Goal: Transaction & Acquisition: Purchase product/service

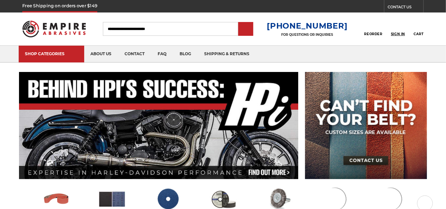
type input "**********"
click at [397, 33] on span "Sign In" at bounding box center [398, 34] width 14 height 4
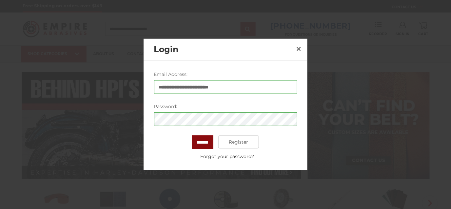
click at [200, 141] on input "*******" at bounding box center [202, 142] width 21 height 14
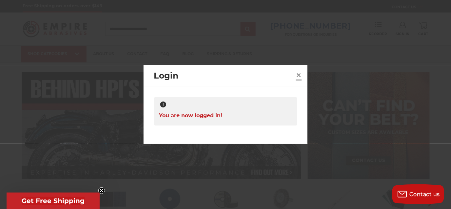
click at [300, 74] on span "×" at bounding box center [299, 75] width 6 height 13
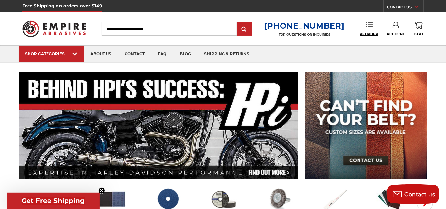
click at [369, 32] on span "Reorder" at bounding box center [369, 34] width 18 height 4
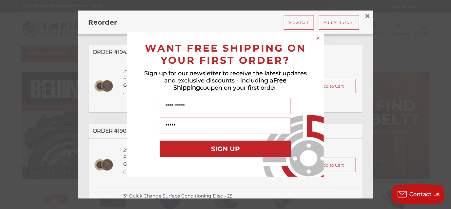
click at [363, 15] on div "Close dialog WANT FREE SHIPPING ON YOUR FIRST ORDER? Sign up for our newsletter…" at bounding box center [225, 104] width 451 height 209
click at [316, 38] on circle "Close dialog" at bounding box center [318, 38] width 6 height 6
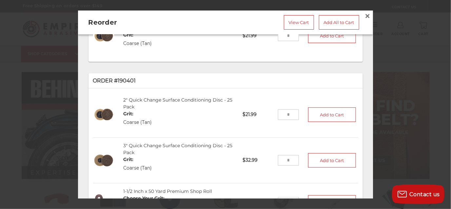
scroll to position [66, 0]
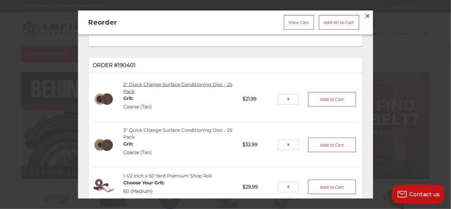
click at [133, 83] on link "2" Quick Change Surface Conditioning Disc - 25 Pack" at bounding box center [177, 87] width 109 height 13
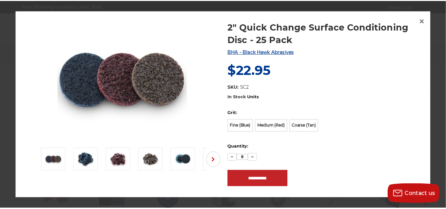
scroll to position [0, 0]
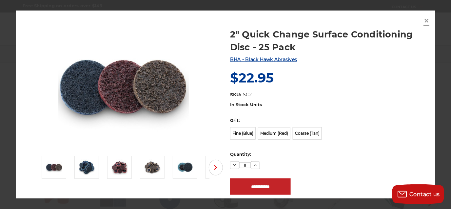
click at [427, 20] on span "×" at bounding box center [427, 20] width 6 height 13
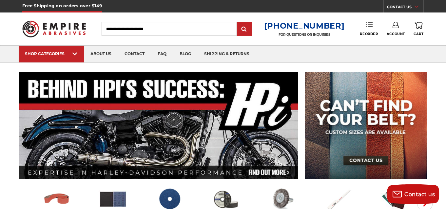
click at [369, 25] on use at bounding box center [370, 24] width 7 height 5
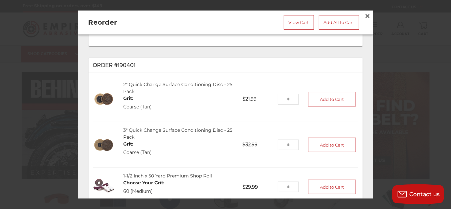
drag, startPoint x: 284, startPoint y: 98, endPoint x: 274, endPoint y: 100, distance: 10.8
click at [278, 100] on input "tel" at bounding box center [288, 99] width 21 height 10
drag, startPoint x: 284, startPoint y: 98, endPoint x: 268, endPoint y: 99, distance: 15.8
click at [268, 99] on li "2" Quick Change Surface Conditioning Disc - 25 Pack Grit: Coarse (Tan) SC2TAN-2…" at bounding box center [225, 99] width 265 height 46
type input "*"
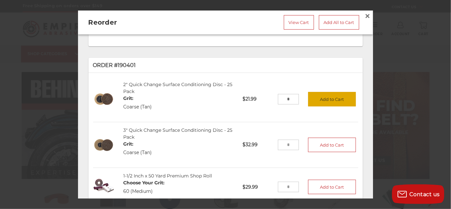
click at [318, 98] on button "Add to Cart" at bounding box center [332, 99] width 48 height 14
drag, startPoint x: 290, startPoint y: 144, endPoint x: 272, endPoint y: 146, distance: 18.5
click at [278, 146] on input "tel" at bounding box center [288, 144] width 21 height 10
click at [286, 144] on input "tel" at bounding box center [288, 144] width 21 height 10
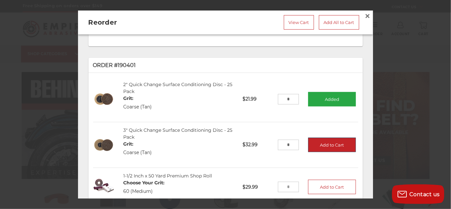
type input "*"
click at [325, 141] on button "Add to Cart" at bounding box center [332, 144] width 48 height 14
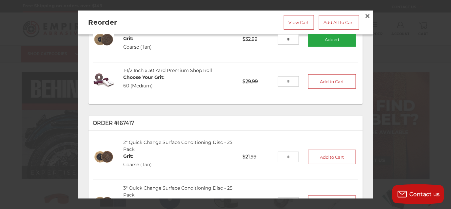
scroll to position [146, 0]
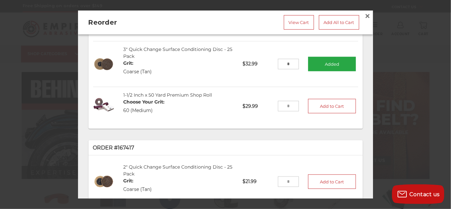
click at [287, 106] on input "tel" at bounding box center [288, 106] width 21 height 10
type input "*"
click at [322, 104] on button "Add to Cart" at bounding box center [332, 106] width 48 height 14
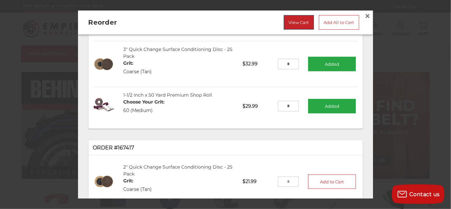
click at [291, 24] on link "View Cart" at bounding box center [299, 22] width 30 height 14
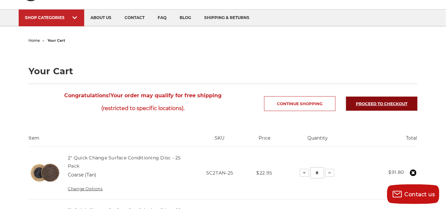
scroll to position [33, 0]
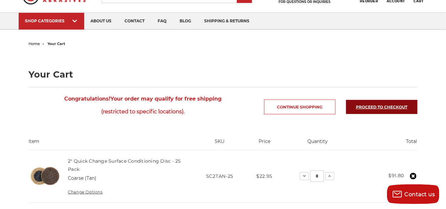
click at [382, 106] on link "Proceed to checkout" at bounding box center [382, 107] width 72 height 14
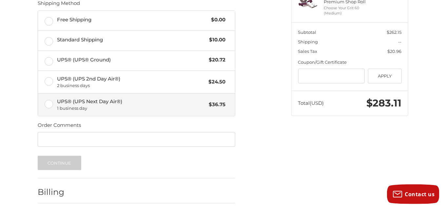
scroll to position [133, 0]
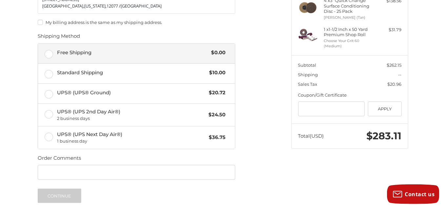
click at [52, 54] on label "Free Shipping $0.00" at bounding box center [136, 54] width 197 height 20
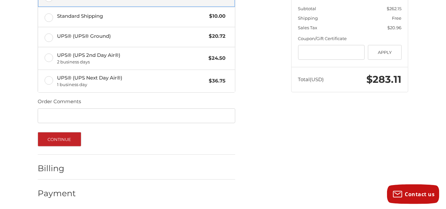
scroll to position [190, 0]
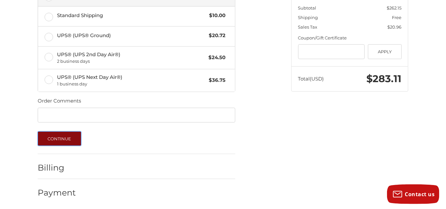
click at [59, 136] on button "Continue" at bounding box center [60, 138] width 44 height 14
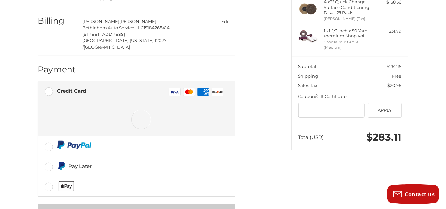
scroll to position [145, 0]
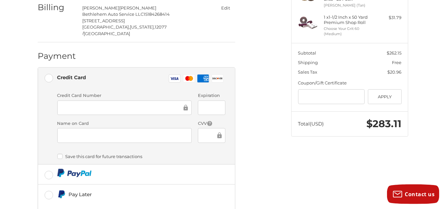
click at [92, 100] on div at bounding box center [124, 107] width 134 height 15
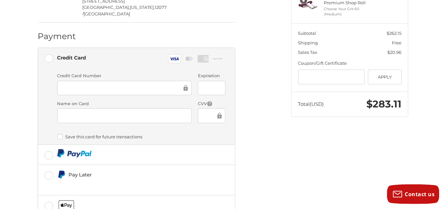
scroll to position [198, 0]
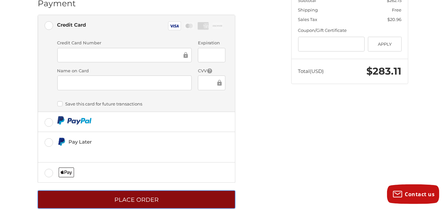
click at [174, 190] on button "Place Order" at bounding box center [137, 199] width 198 height 18
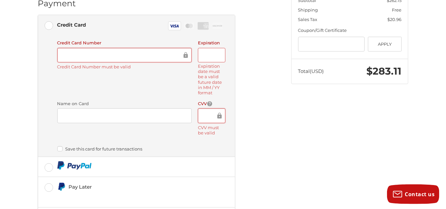
click at [202, 48] on div at bounding box center [211, 55] width 27 height 15
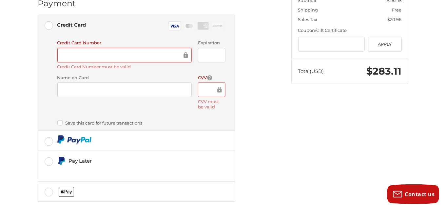
click at [202, 82] on div at bounding box center [211, 89] width 27 height 15
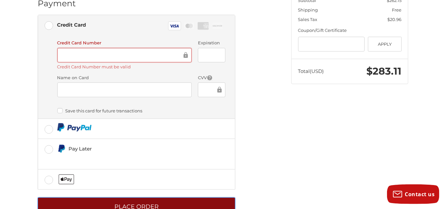
click at [157, 197] on button "Place Order" at bounding box center [137, 206] width 198 height 18
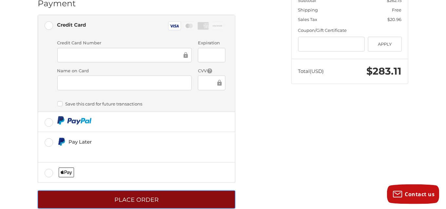
click at [158, 190] on button "Place Order" at bounding box center [137, 199] width 198 height 18
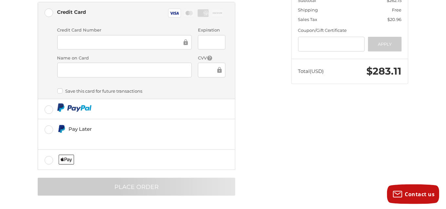
scroll to position [26, 0]
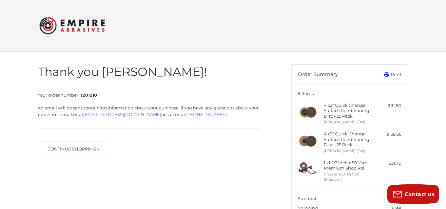
click at [397, 73] on link "Print" at bounding box center [385, 74] width 32 height 7
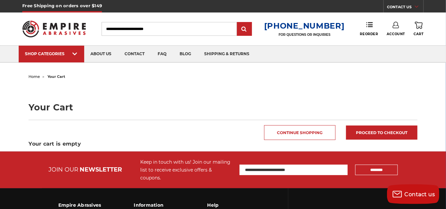
click at [397, 26] on icon at bounding box center [396, 25] width 7 height 7
click at [401, 53] on link "Sign Out" at bounding box center [396, 55] width 47 height 13
